Goal: Task Accomplishment & Management: Complete application form

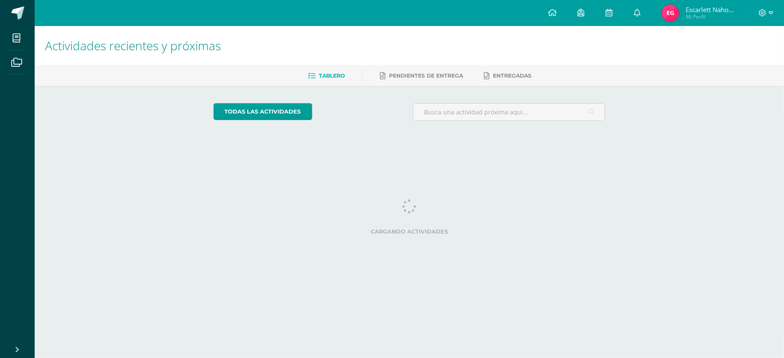
click at [714, 11] on span "Escarlett Nahomy" at bounding box center [712, 9] width 52 height 9
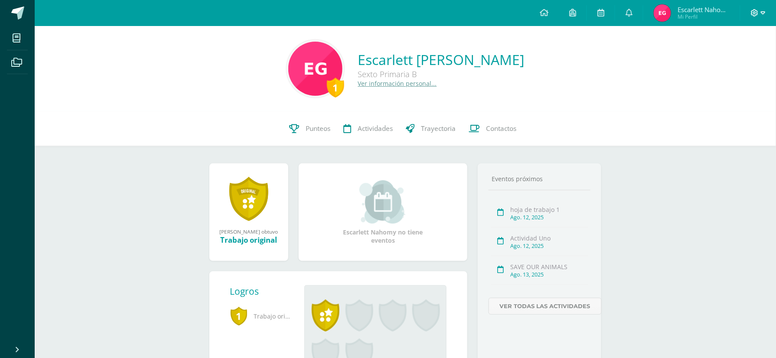
click at [755, 10] on icon at bounding box center [755, 13] width 8 height 8
click at [736, 46] on span "Configuración" at bounding box center [736, 46] width 40 height 8
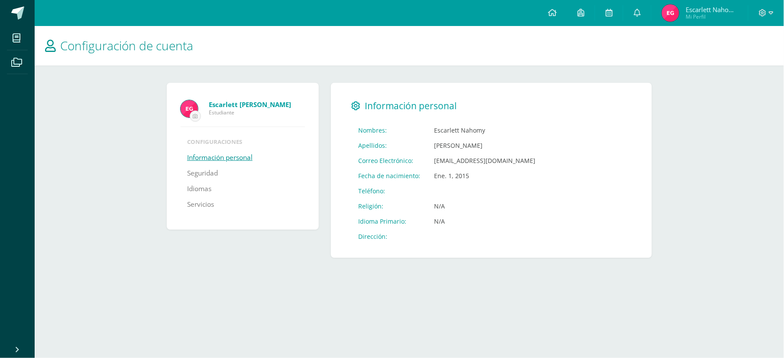
click at [236, 156] on link "Información personal" at bounding box center [219, 158] width 65 height 16
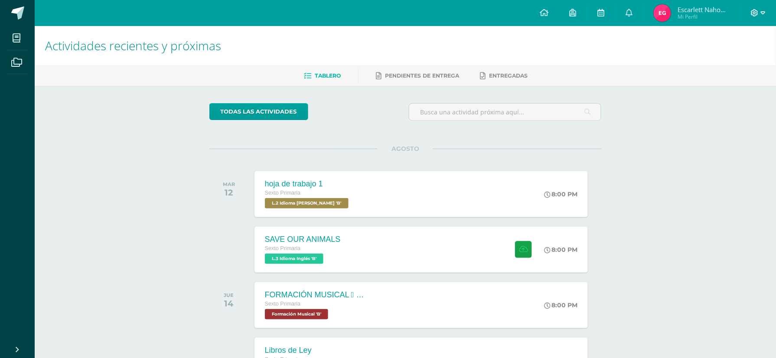
click at [757, 9] on icon at bounding box center [755, 13] width 8 height 8
click at [659, 46] on h1 "Actividades recientes y próximas" at bounding box center [405, 45] width 720 height 39
click at [512, 249] on span at bounding box center [522, 249] width 21 height 17
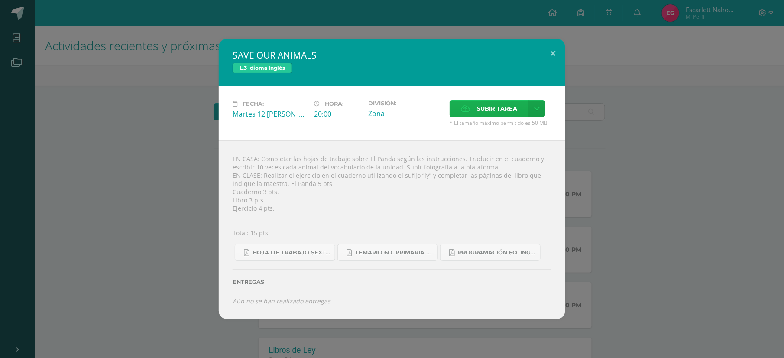
click at [467, 110] on icon at bounding box center [465, 109] width 9 height 6
click at [0, 0] on input "Subir tarea" at bounding box center [0, 0] width 0 height 0
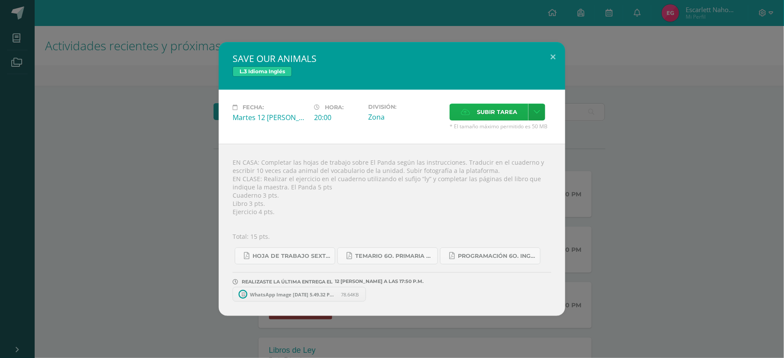
click at [465, 112] on icon at bounding box center [465, 112] width 9 height 6
click at [0, 0] on input "Subir tarea" at bounding box center [0, 0] width 0 height 0
click at [457, 113] on label "Subir tarea" at bounding box center [489, 112] width 79 height 17
click at [0, 0] on input "Subir tarea" at bounding box center [0, 0] width 0 height 0
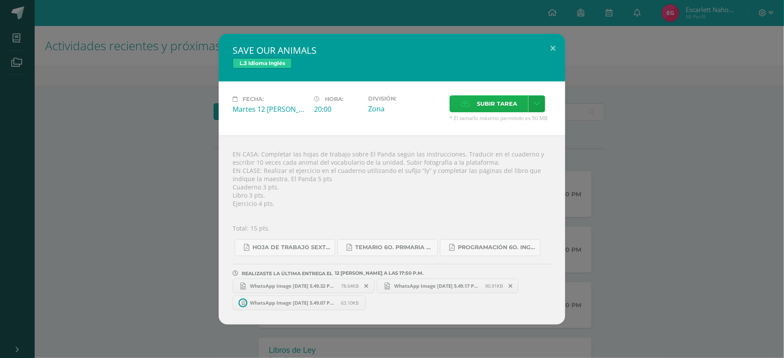
click at [465, 104] on icon at bounding box center [465, 104] width 9 height 6
click at [0, 0] on input "Subir tarea" at bounding box center [0, 0] width 0 height 0
click at [552, 51] on button at bounding box center [553, 48] width 25 height 29
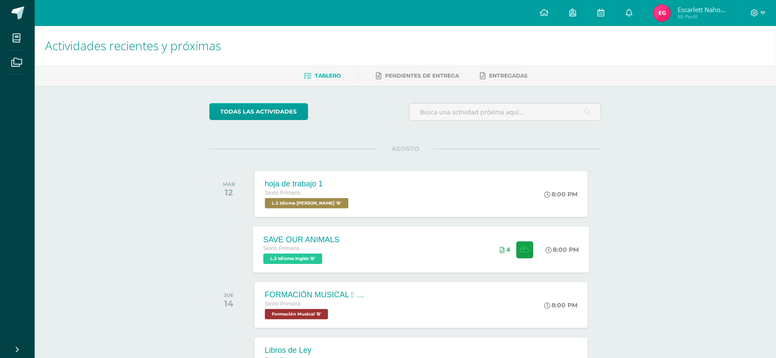
click at [322, 254] on span "L.3 Idioma Inglés 'B'" at bounding box center [292, 259] width 59 height 10
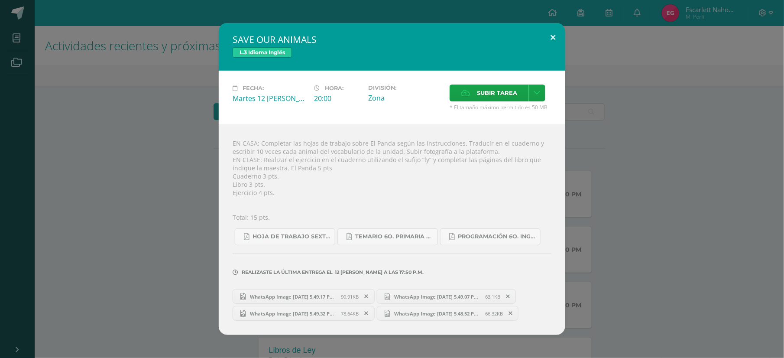
click at [555, 32] on button at bounding box center [553, 37] width 25 height 29
